Goal: Navigation & Orientation: Find specific page/section

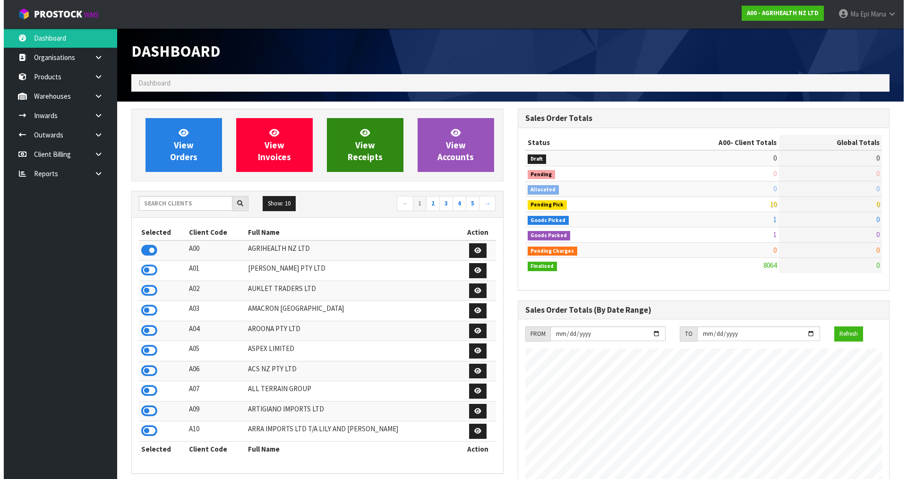
scroll to position [715, 386]
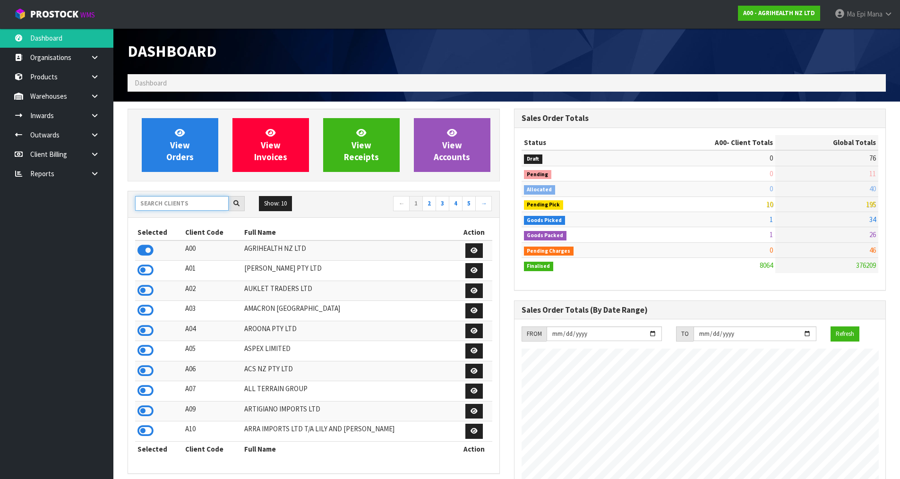
click at [203, 202] on input "text" at bounding box center [182, 203] width 94 height 15
click at [101, 93] on link at bounding box center [98, 95] width 30 height 19
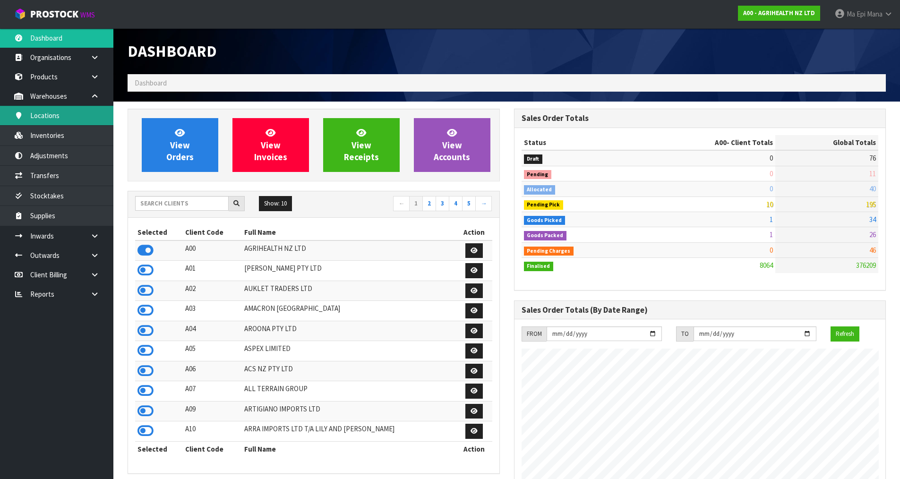
click at [82, 118] on link "Locations" at bounding box center [56, 115] width 113 height 19
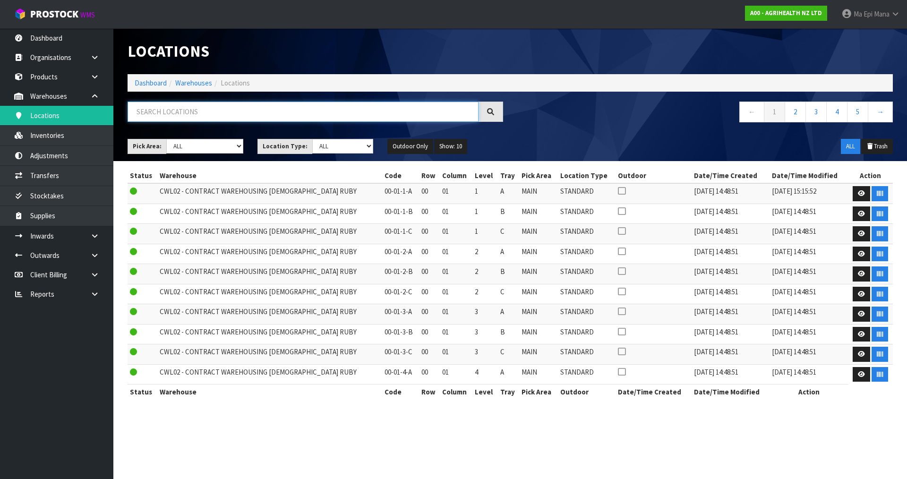
click at [330, 115] on input "text" at bounding box center [303, 112] width 351 height 20
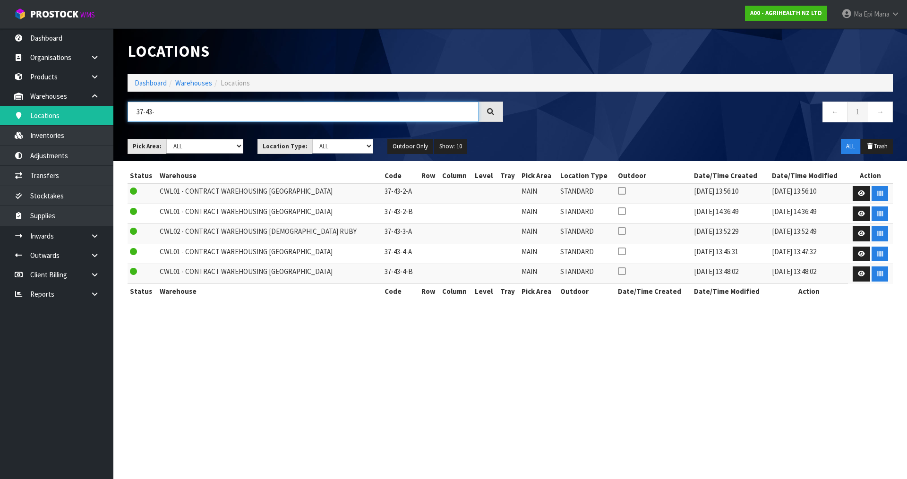
click at [153, 113] on input "37-43-" at bounding box center [303, 112] width 351 height 20
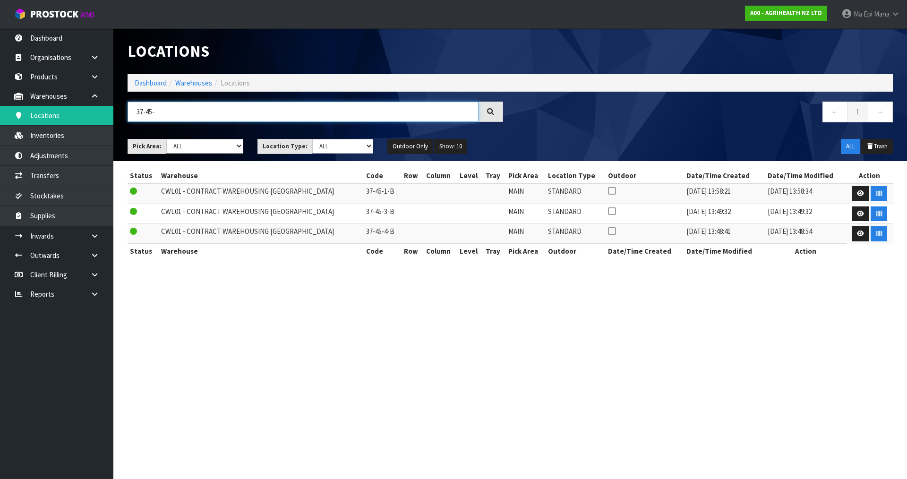
type input "37-45-"
click at [867, 11] on span "Ma Epi" at bounding box center [862, 13] width 19 height 9
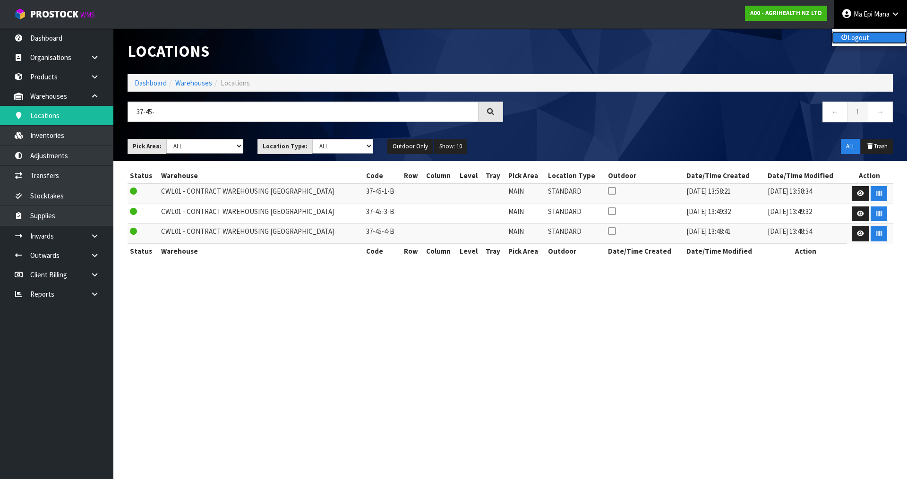
click at [861, 36] on link "Logout" at bounding box center [869, 37] width 75 height 13
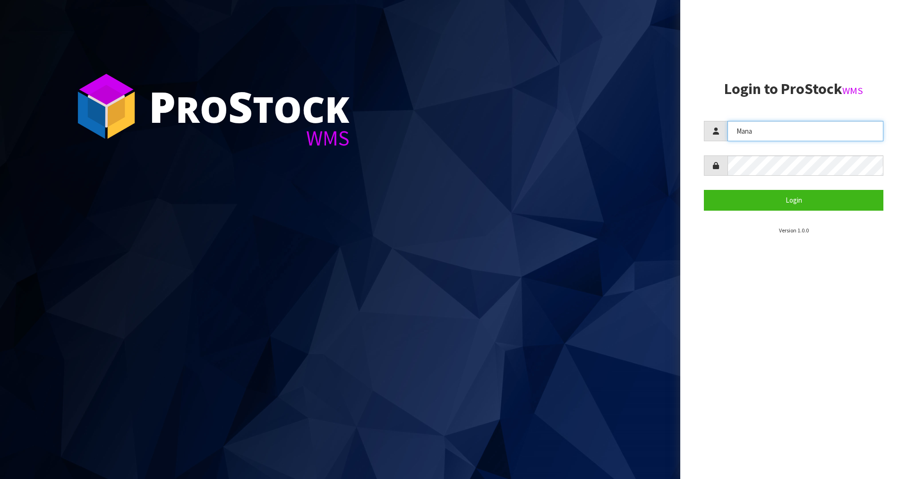
click at [775, 124] on input "Mana" at bounding box center [805, 131] width 156 height 20
type input "JAMES"
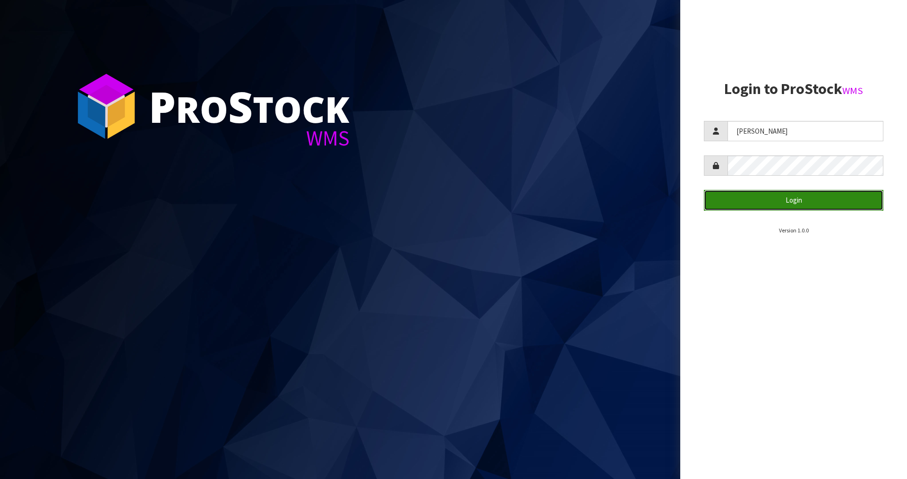
click at [751, 207] on button "Login" at bounding box center [793, 200] width 179 height 20
